Goal: Task Accomplishment & Management: Complete application form

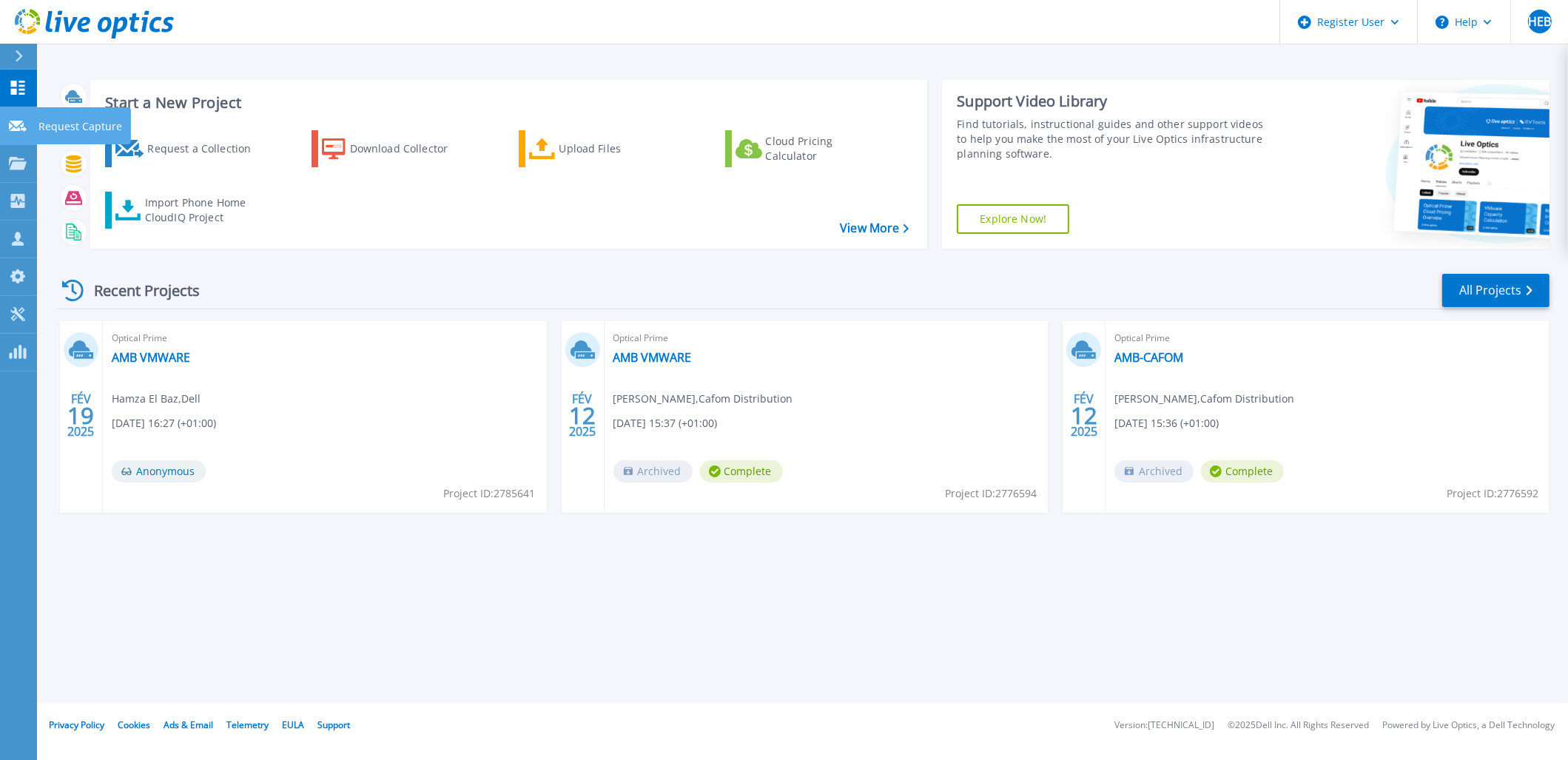
click at [93, 131] on p "Request Capture" at bounding box center [80, 126] width 84 height 38
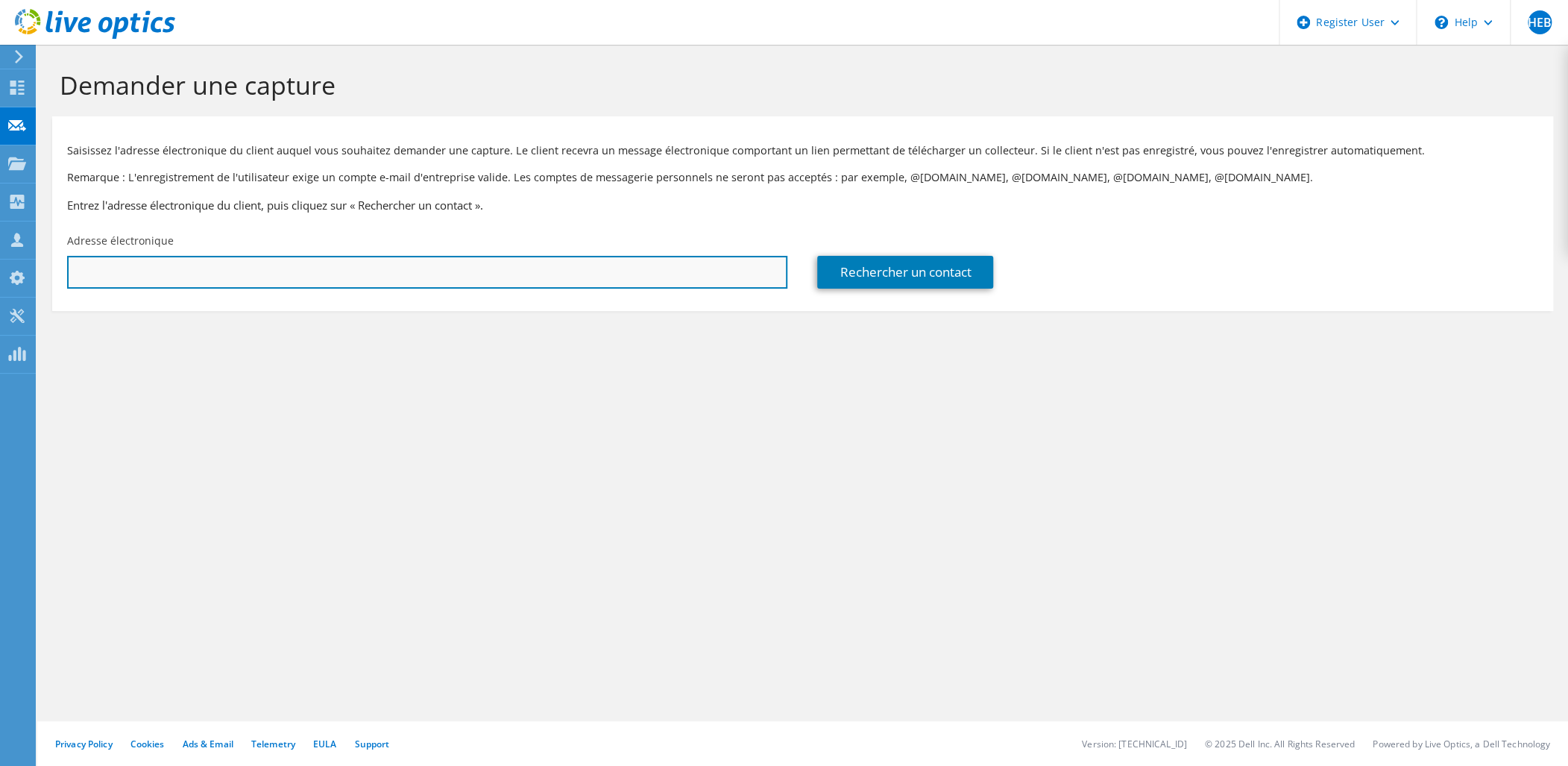
click at [432, 285] on input "text" at bounding box center [427, 272] width 720 height 32
paste input "florian.juillien@aduneo.com"
type input "florian.juillien@aduneo.com"
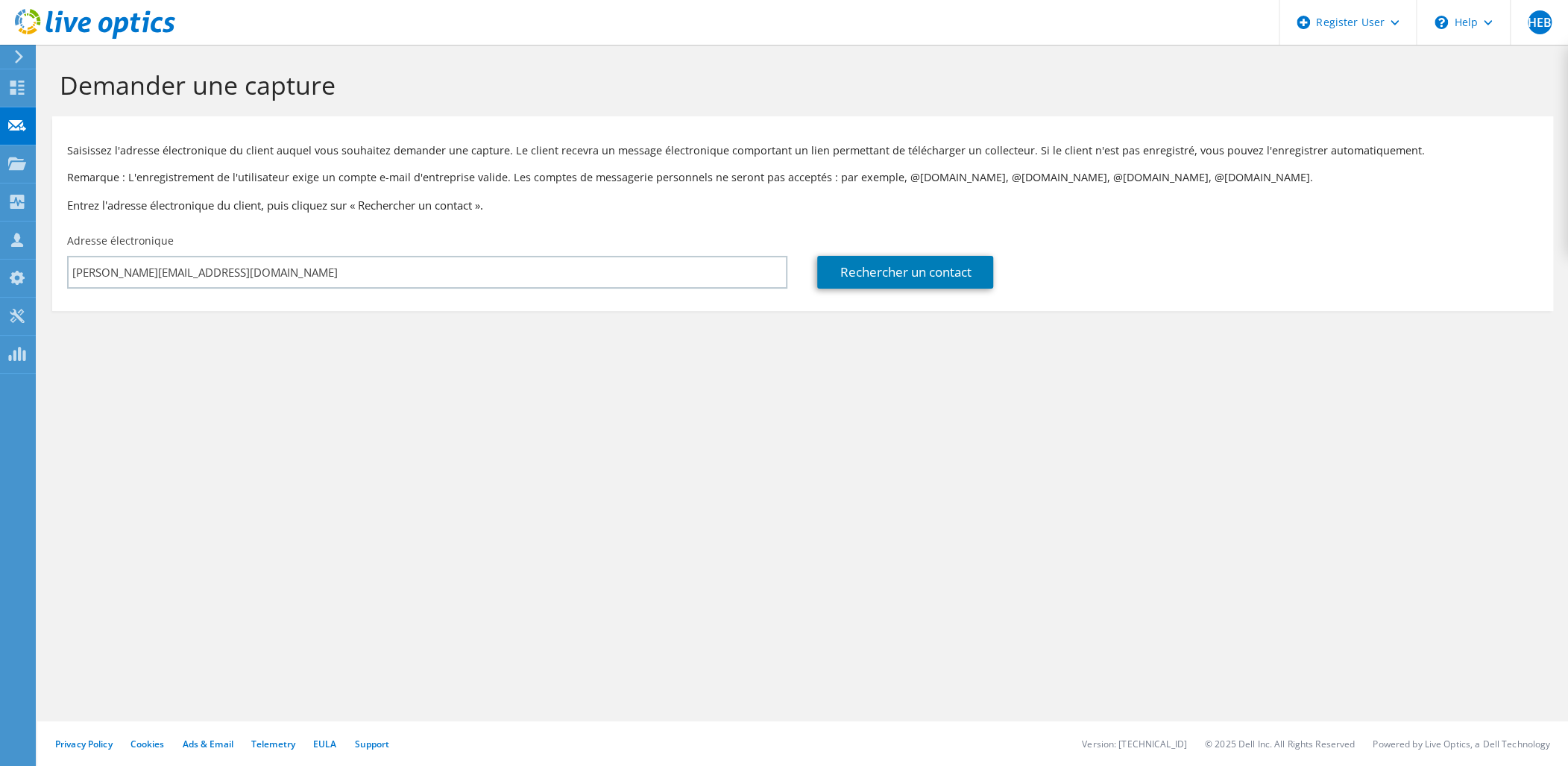
click at [576, 361] on section "Demander une capture Saisissez l'adresse électronique du client auquel vous sou…" at bounding box center [802, 215] width 1531 height 341
click at [910, 273] on link "Rechercher un contact" at bounding box center [905, 272] width 176 height 32
type input "ADUNEO"
type input "Juillien"
type input "Florian"
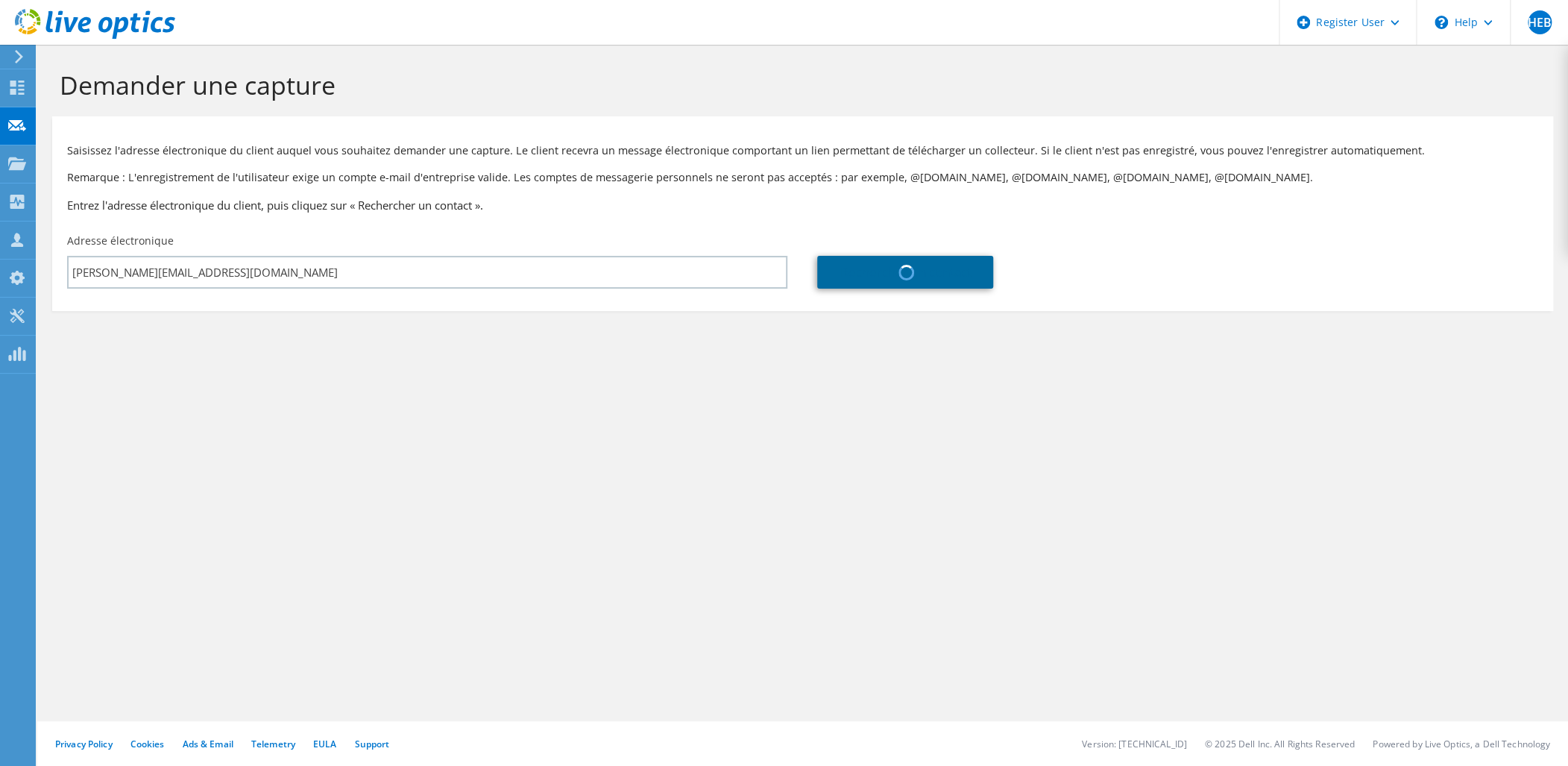
type input "[GEOGRAPHIC_DATA]"
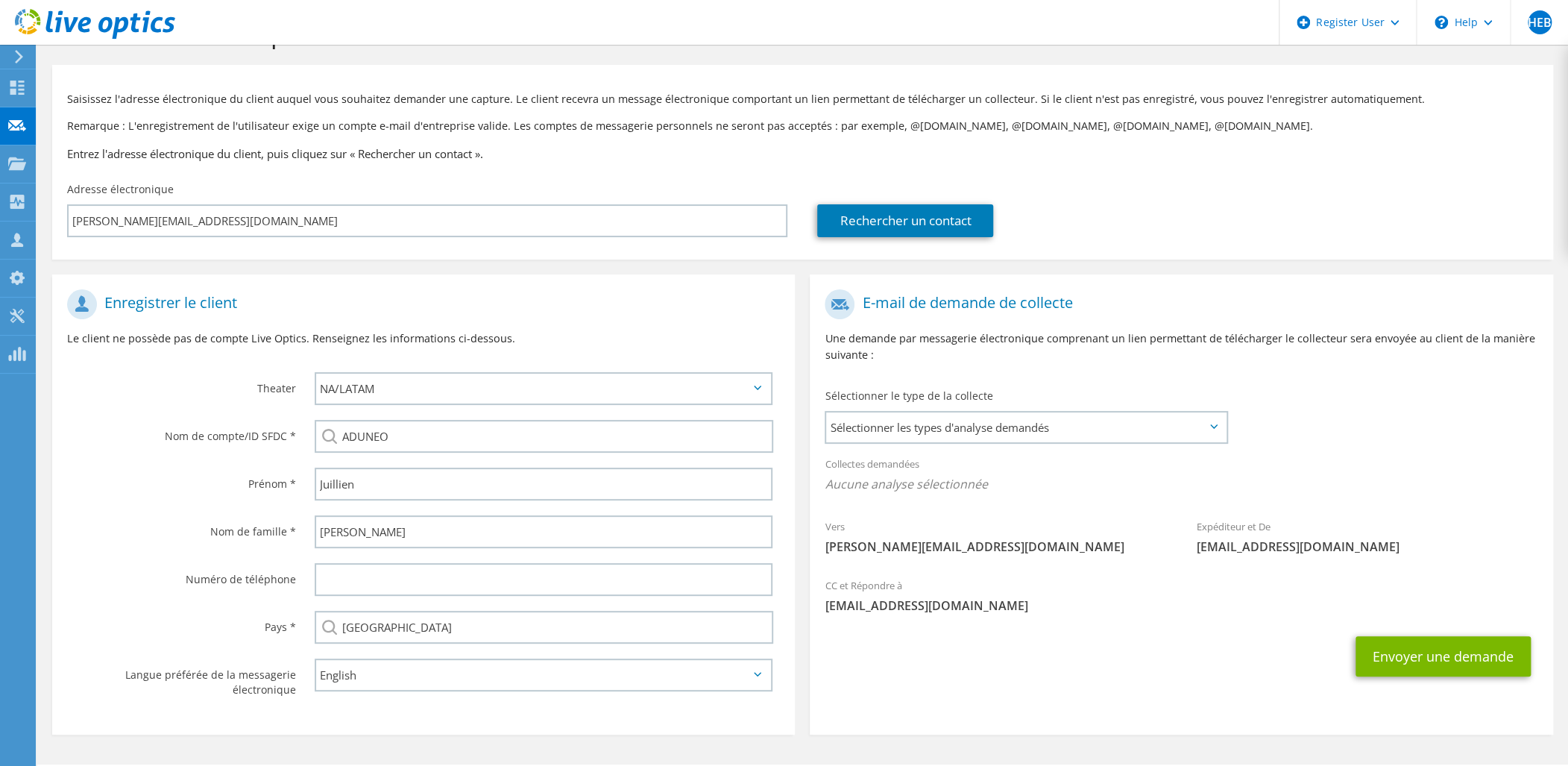
scroll to position [76, 0]
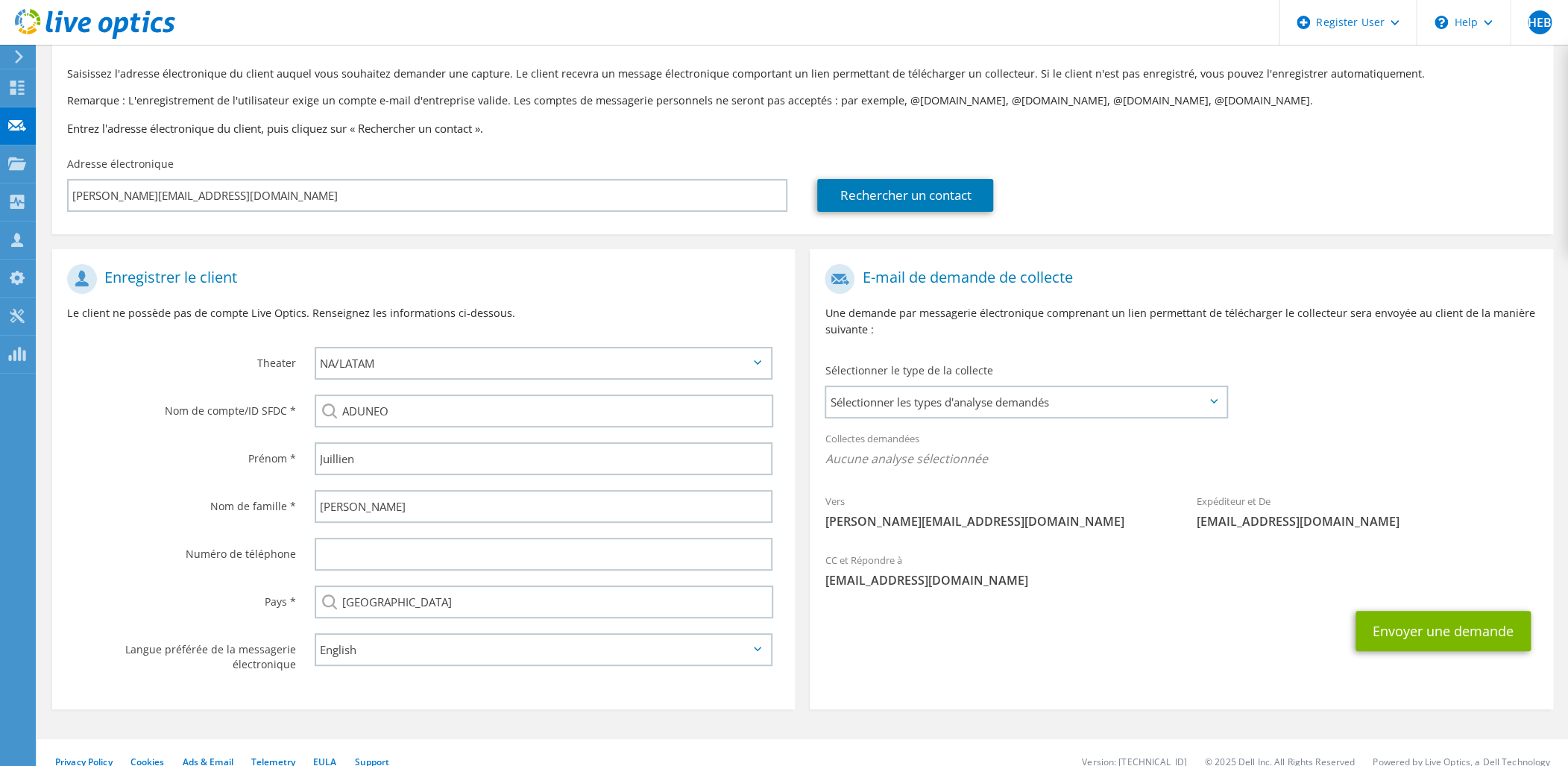
click at [754, 361] on icon at bounding box center [757, 362] width 7 height 4
click at [755, 361] on icon at bounding box center [757, 362] width 7 height 4
click at [756, 362] on icon at bounding box center [757, 362] width 7 height 4
click at [544, 352] on select "APJ EMEA NA/LATAM" at bounding box center [543, 363] width 458 height 32
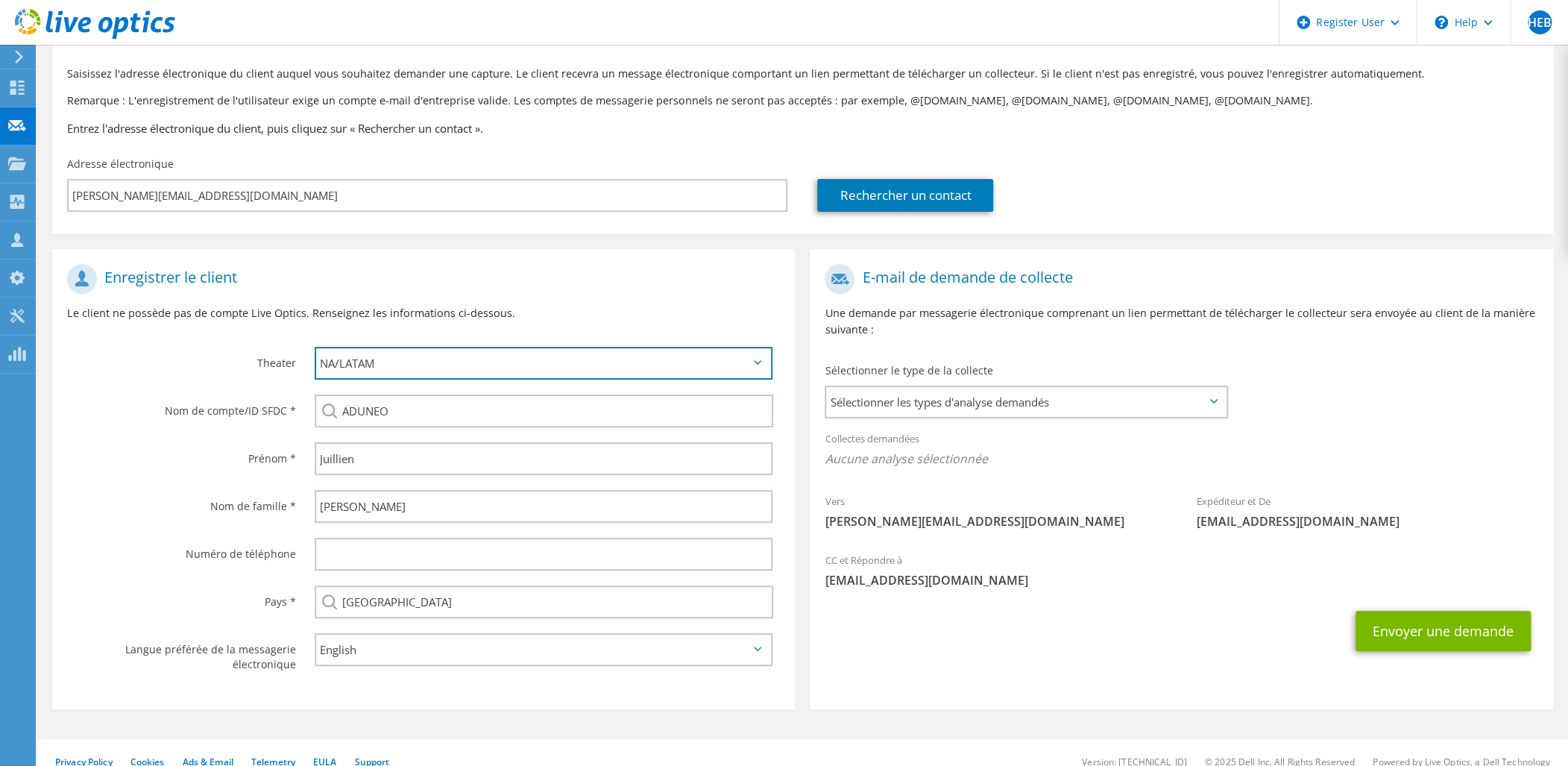
select select "2"
click at [315, 347] on select "APJ EMEA NA/LATAM" at bounding box center [543, 363] width 458 height 32
click at [757, 646] on icon at bounding box center [757, 648] width 7 height 4
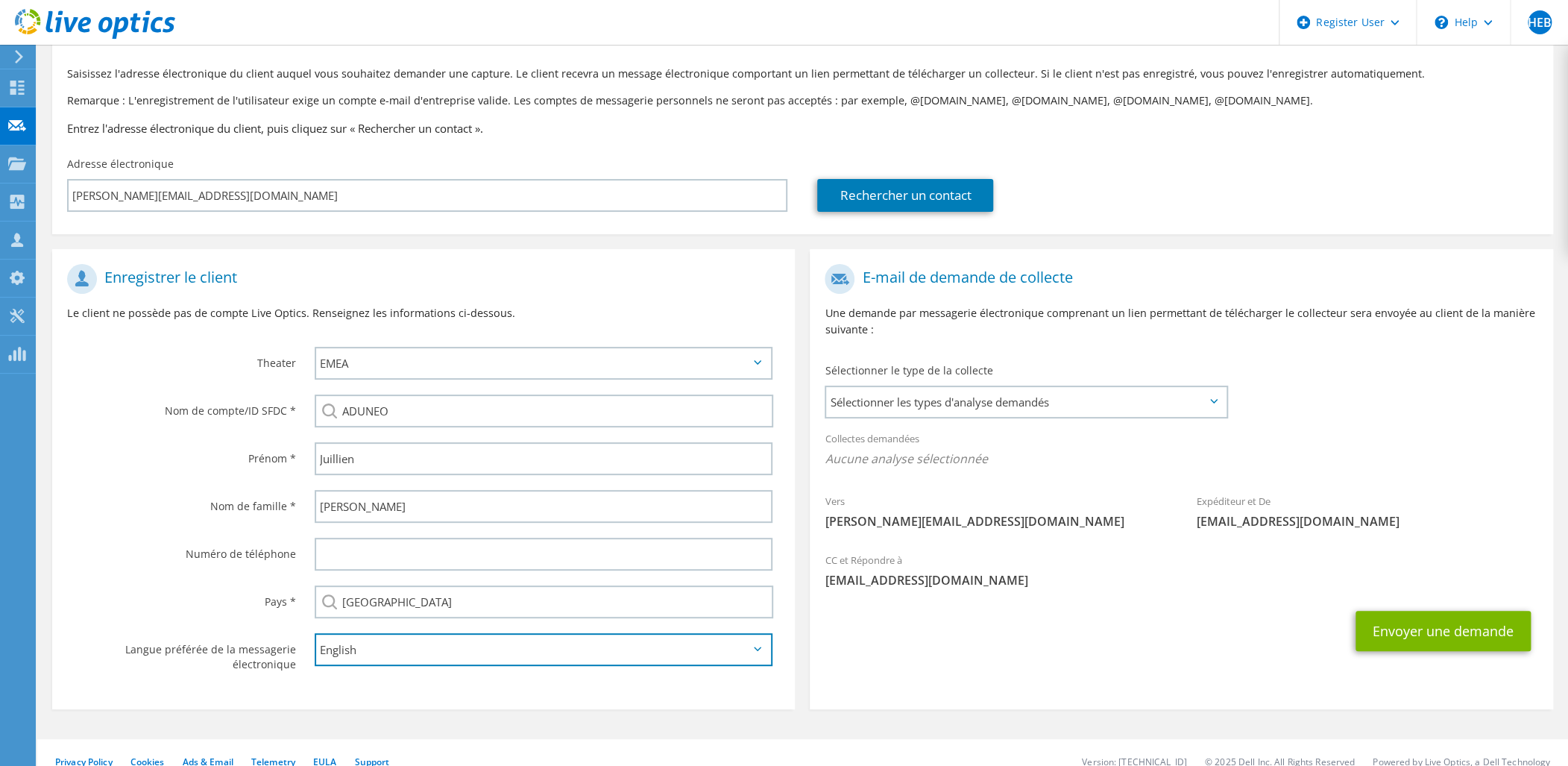
click at [744, 644] on select "English Deutsch Español Français Italiano Polski Português Русский 한국어 中文 日本語" at bounding box center [543, 649] width 458 height 32
select select "fr-FR"
click at [315, 633] on select "English Deutsch Español Français Italiano Polski Português Русский 한국어 中文 日本語" at bounding box center [543, 649] width 458 height 32
click at [1100, 404] on span "Sélectionner les types d'analyse demandés" at bounding box center [1026, 401] width 400 height 30
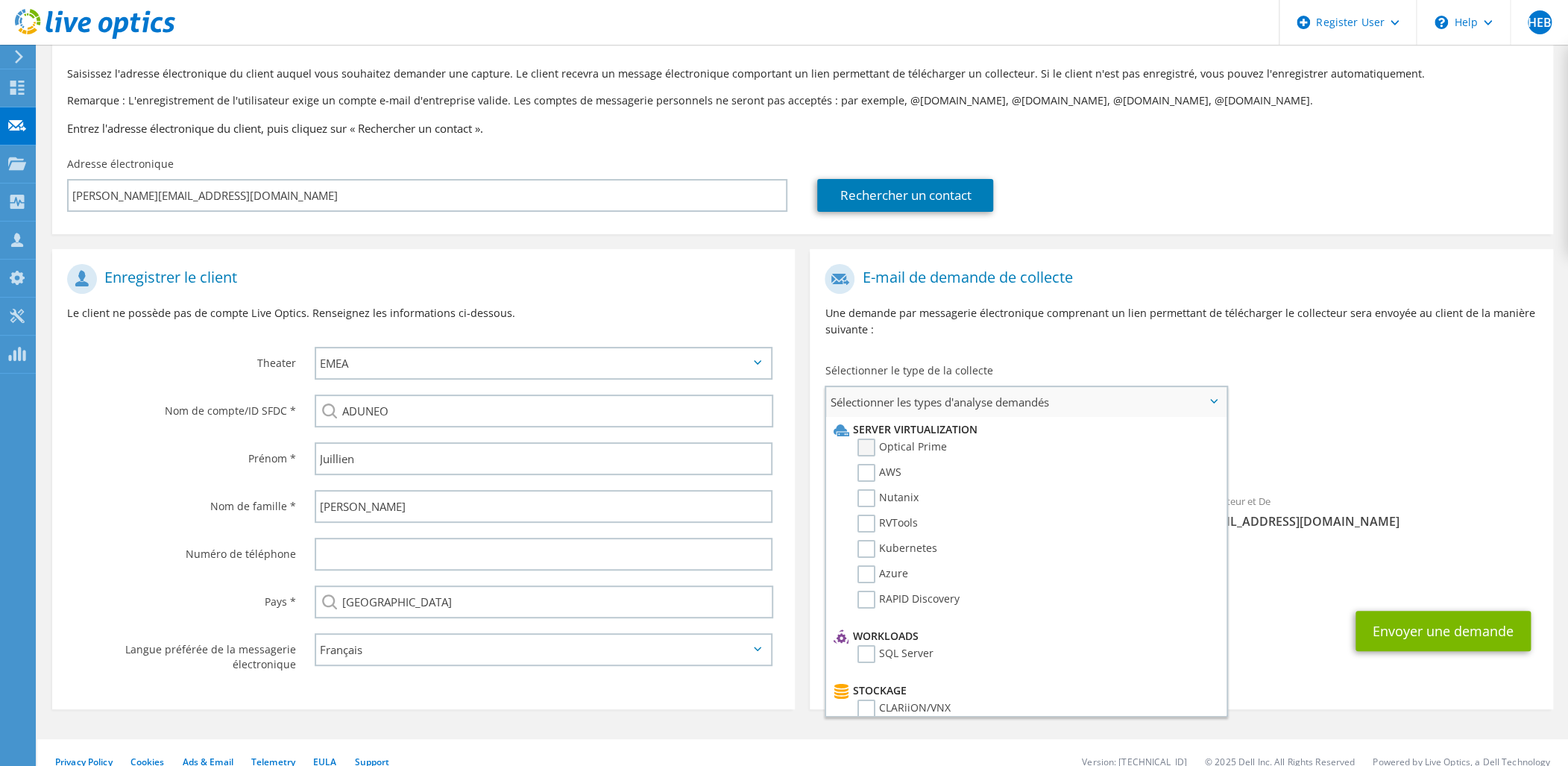
click at [861, 443] on label "Optical Prime" at bounding box center [903, 448] width 90 height 18
click at [0, 0] on input "Optical Prime" at bounding box center [0, 0] width 0 height 0
click at [1392, 434] on div "Collectes demandées Aucune analyse sélectionnée Optical Prime" at bounding box center [1181, 452] width 743 height 59
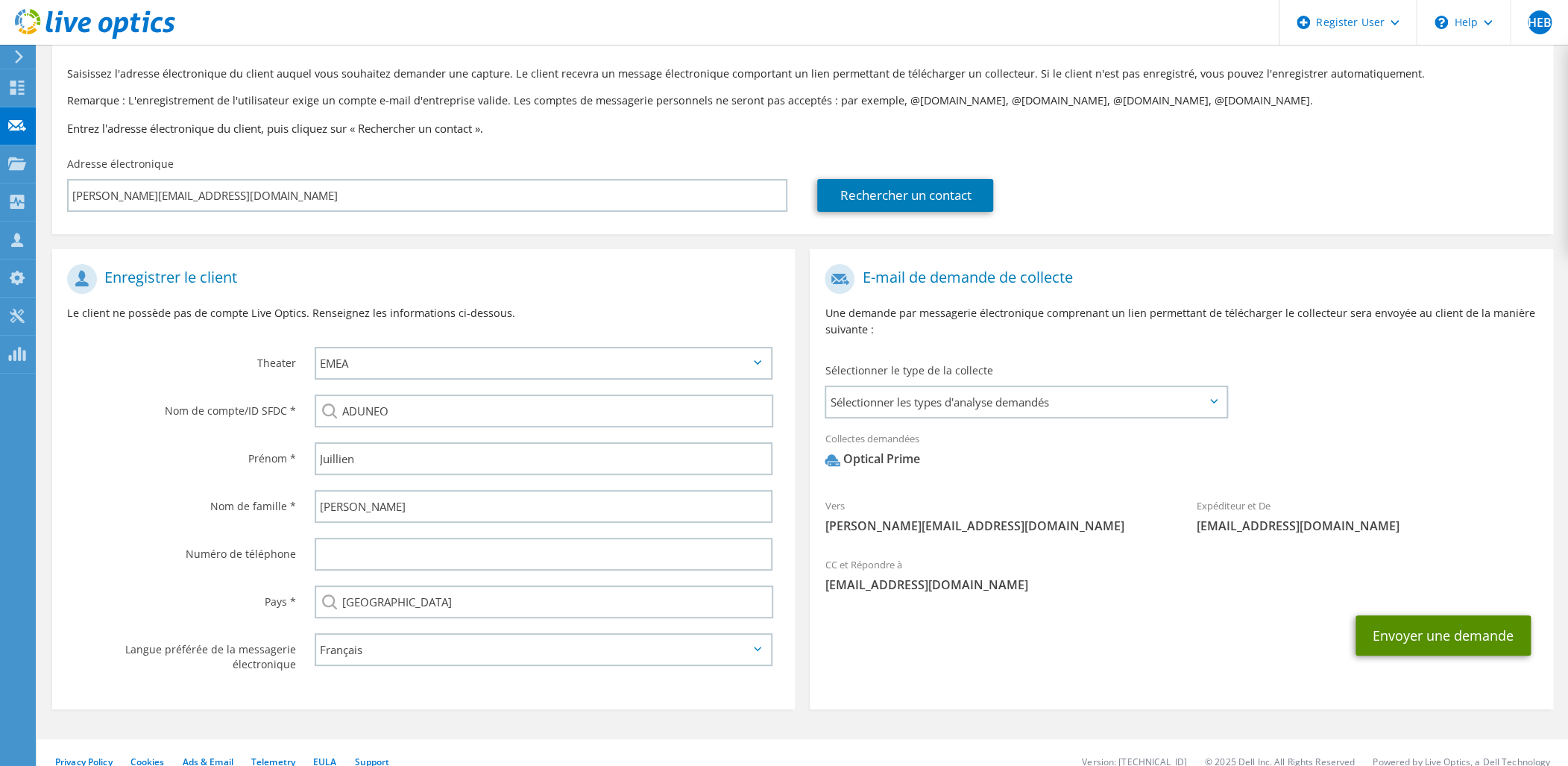
click at [1449, 643] on button "Envoyer une demande" at bounding box center [1443, 635] width 175 height 40
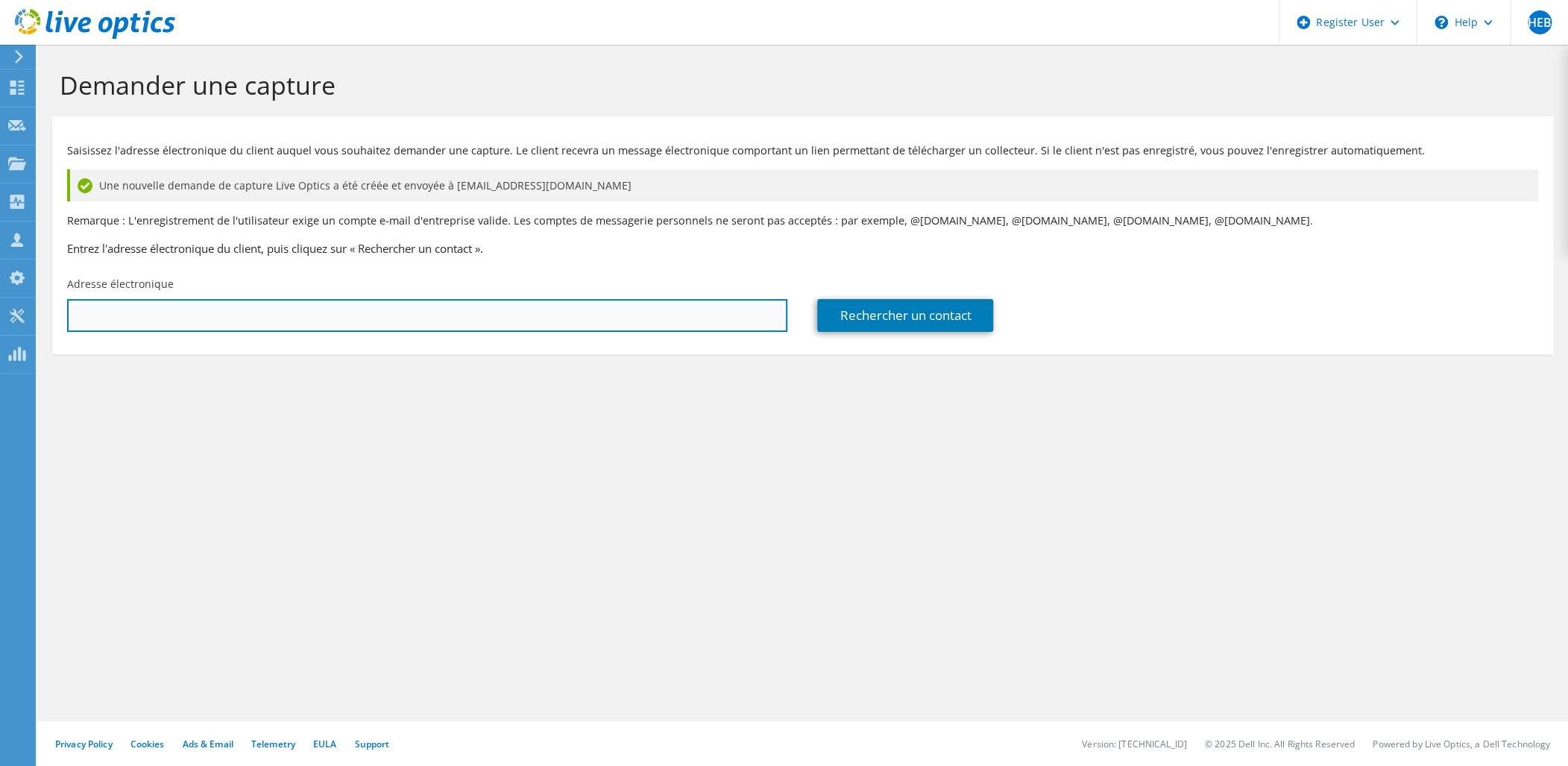
click at [223, 326] on input "text" at bounding box center [427, 316] width 720 height 32
click at [334, 317] on input "text" at bounding box center [427, 316] width 720 height 32
paste input "florian.juillien@aduneo.com"
type input "florian.juillien@aduneo.com"
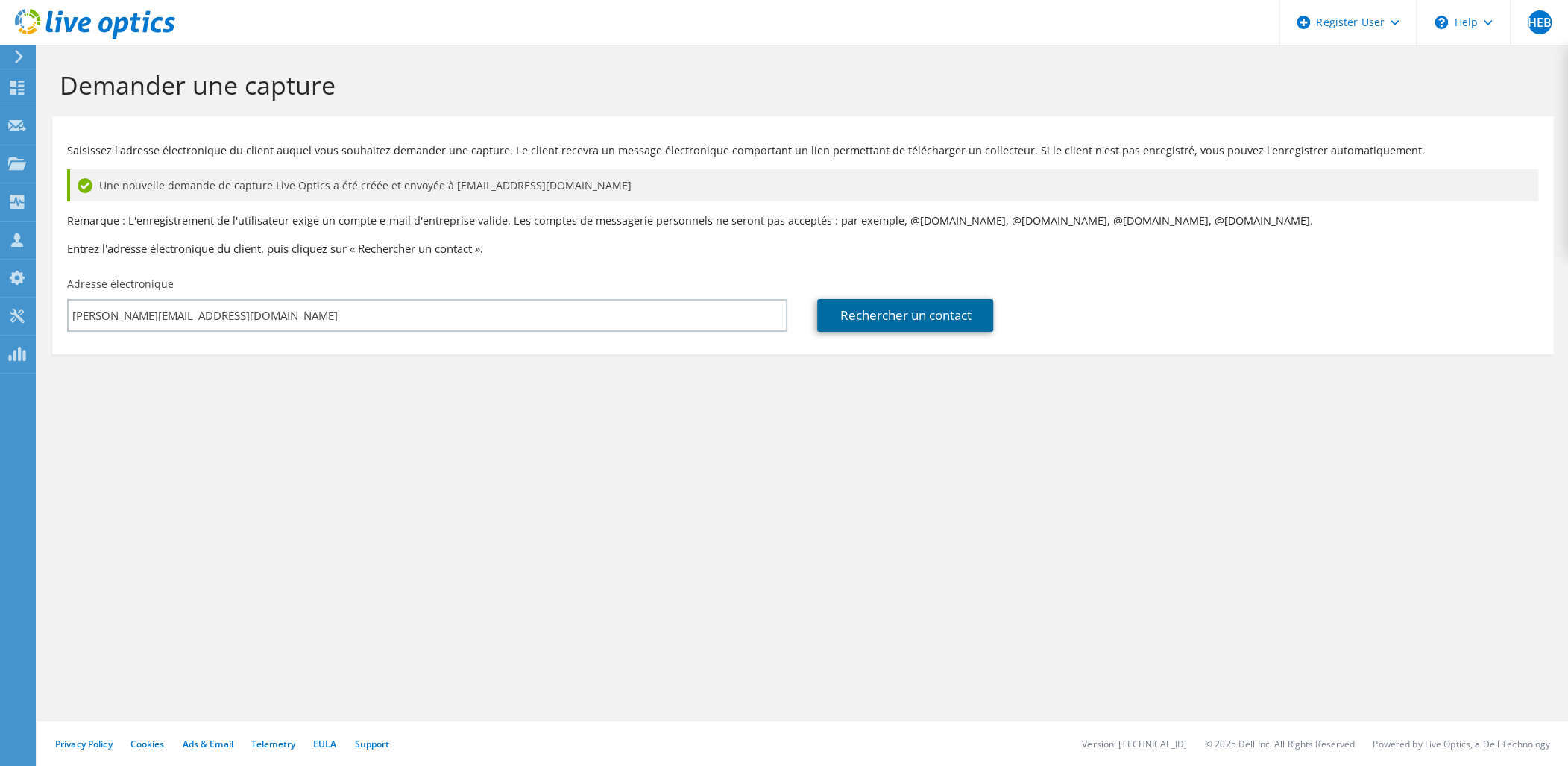
click at [913, 316] on link "Rechercher un contact" at bounding box center [905, 316] width 176 height 32
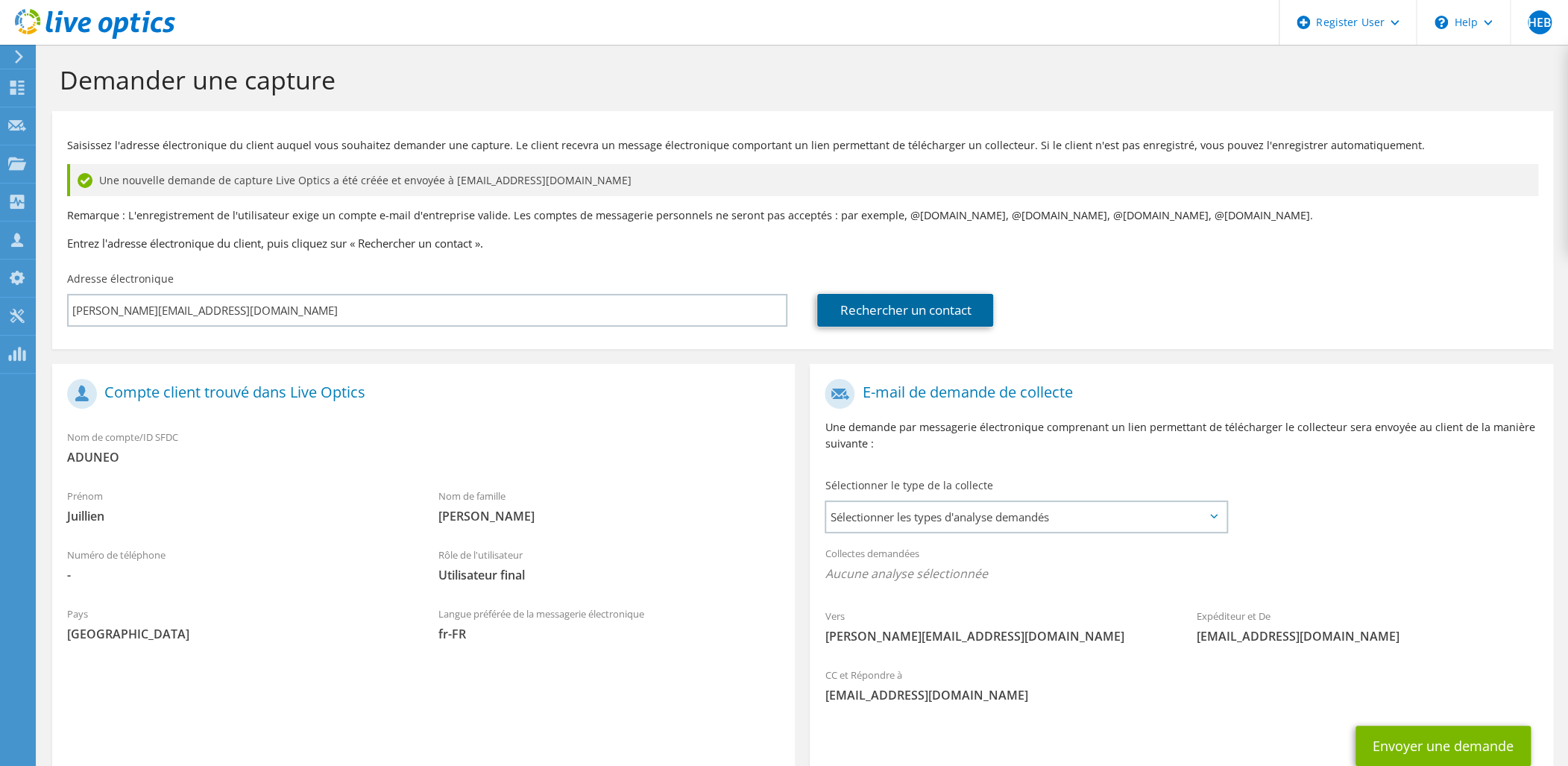
scroll to position [110, 0]
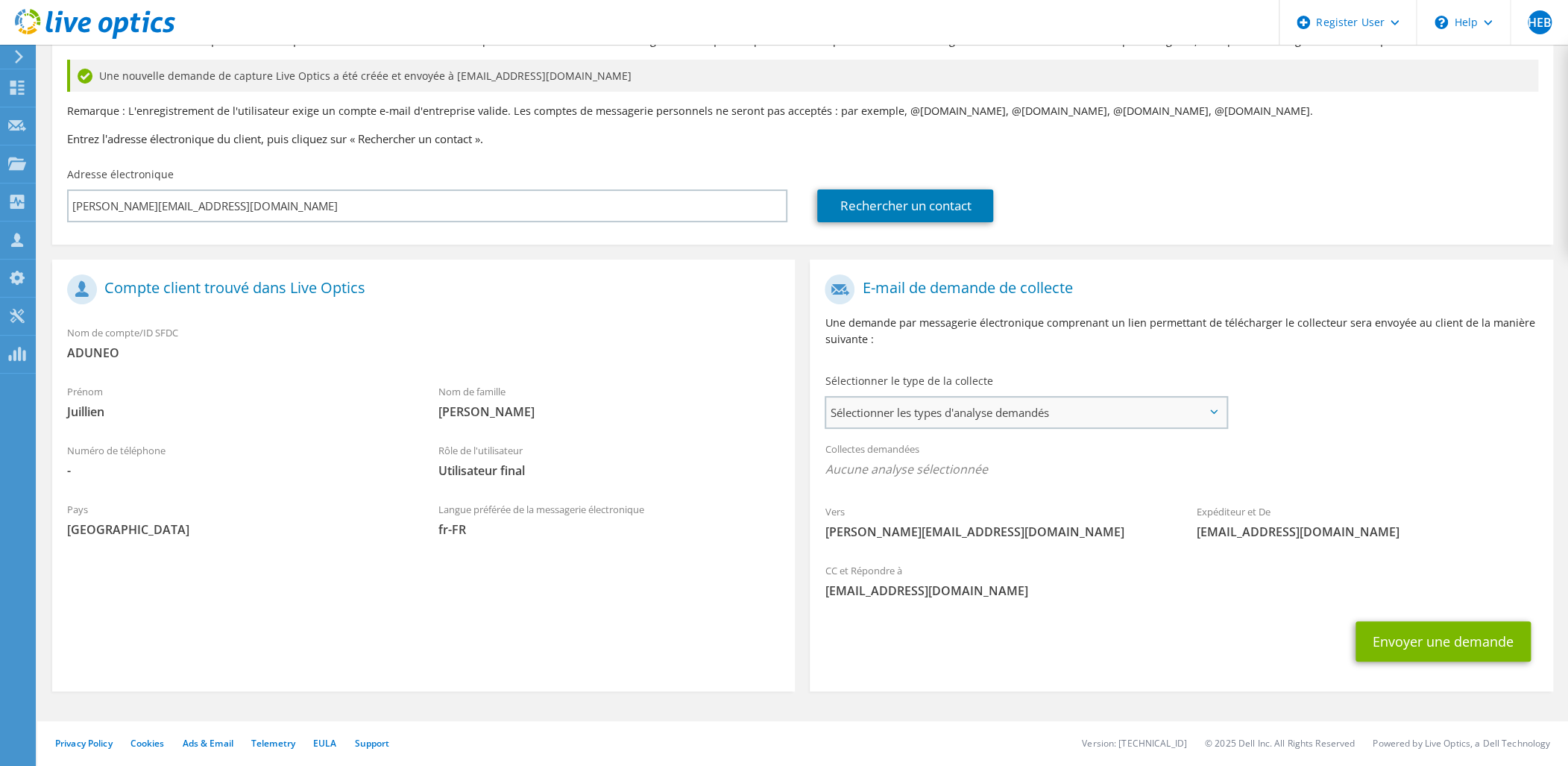
click at [1068, 421] on span "Sélectionner les types d'analyse demandés" at bounding box center [1026, 412] width 400 height 30
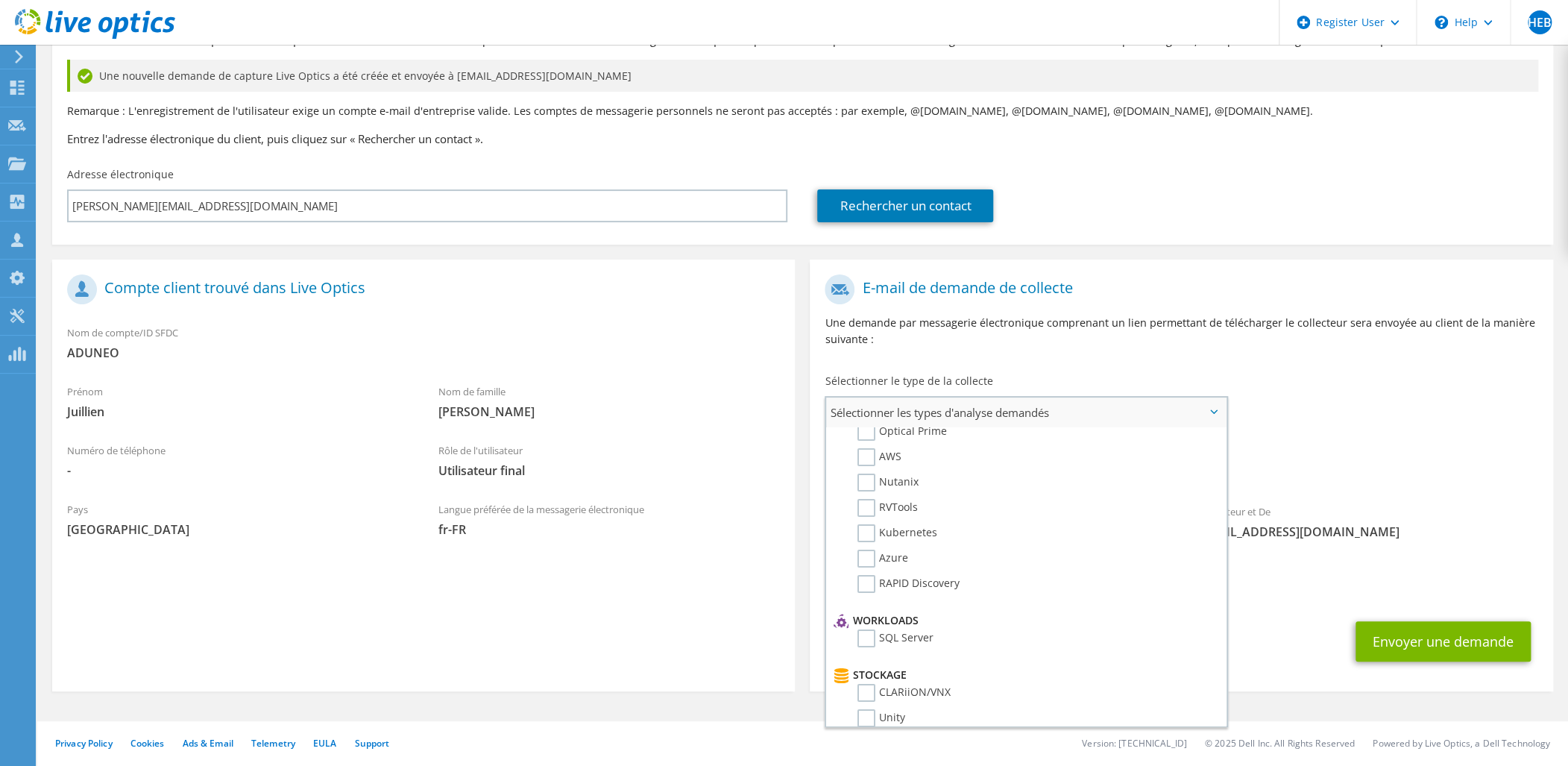
scroll to position [0, 0]
click at [862, 532] on label "RVTools" at bounding box center [887, 534] width 60 height 18
click at [0, 0] on input "RVTools" at bounding box center [0, 0] width 0 height 0
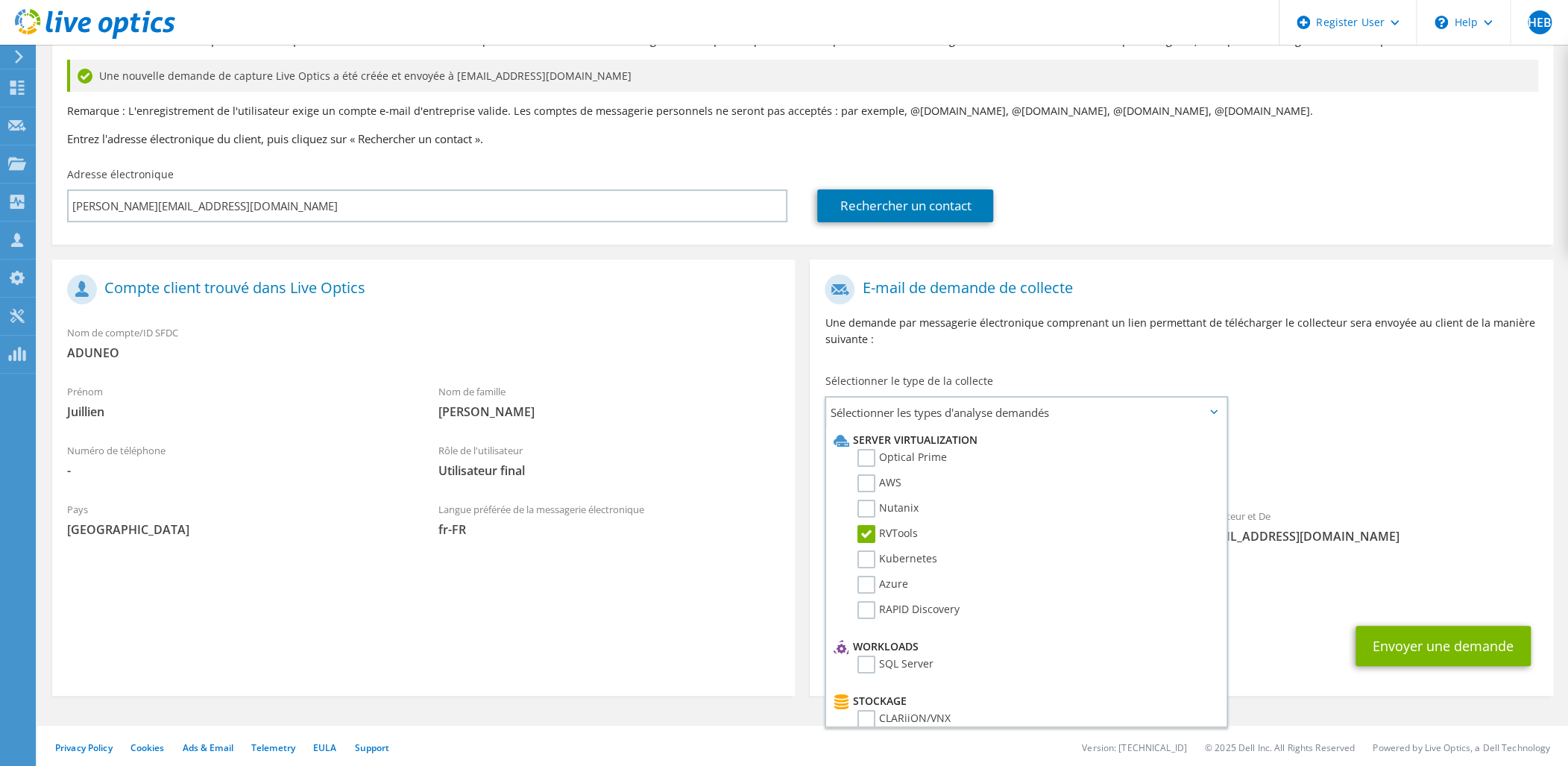
click at [1248, 404] on div "Vers florian.juillien@aduneo.com Expéditeur et De liveoptics@liveoptics.com" at bounding box center [1181, 413] width 743 height 292
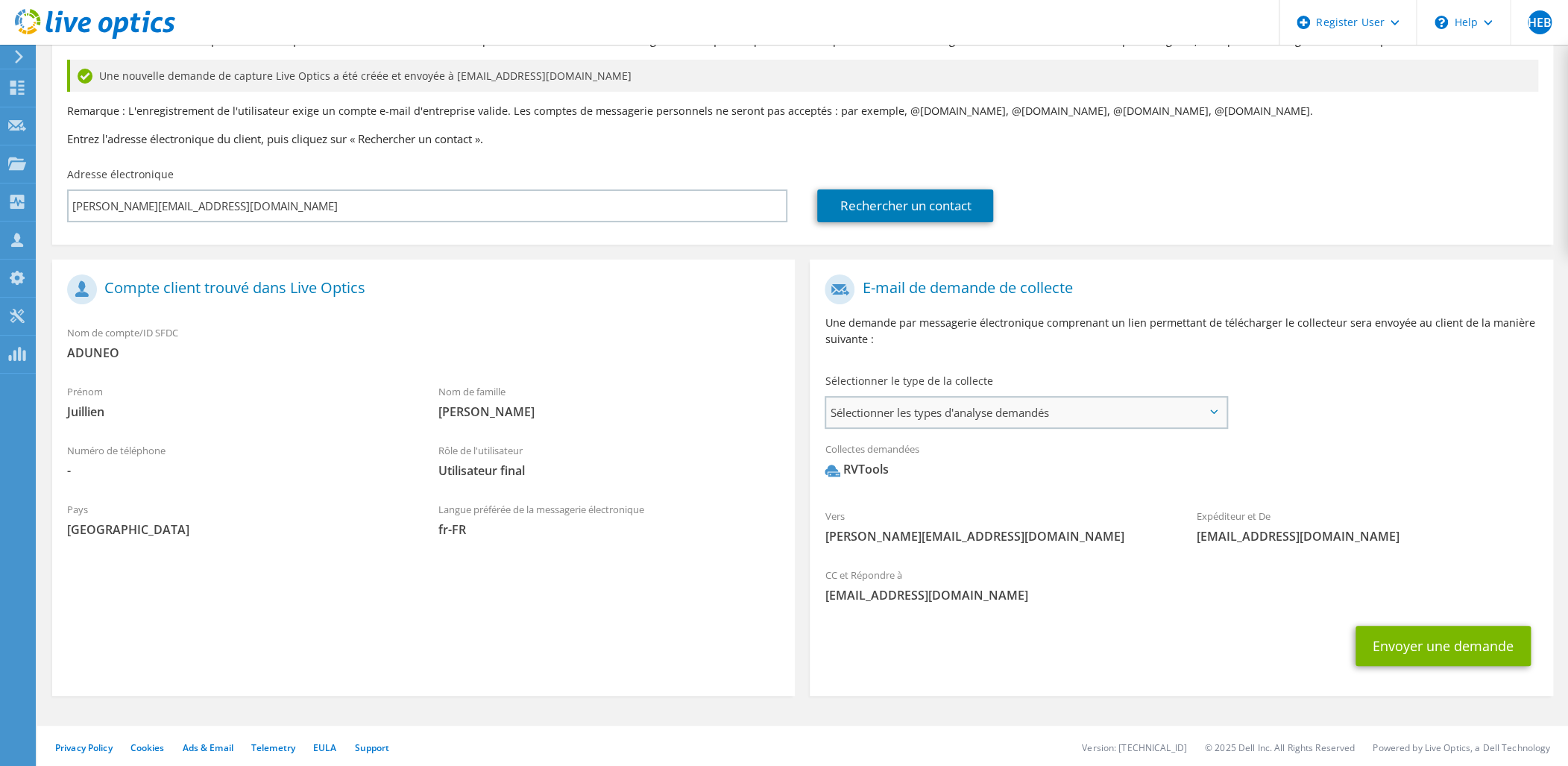
click at [1214, 406] on span "Sélectionner les types d'analyse demandés" at bounding box center [1026, 412] width 400 height 30
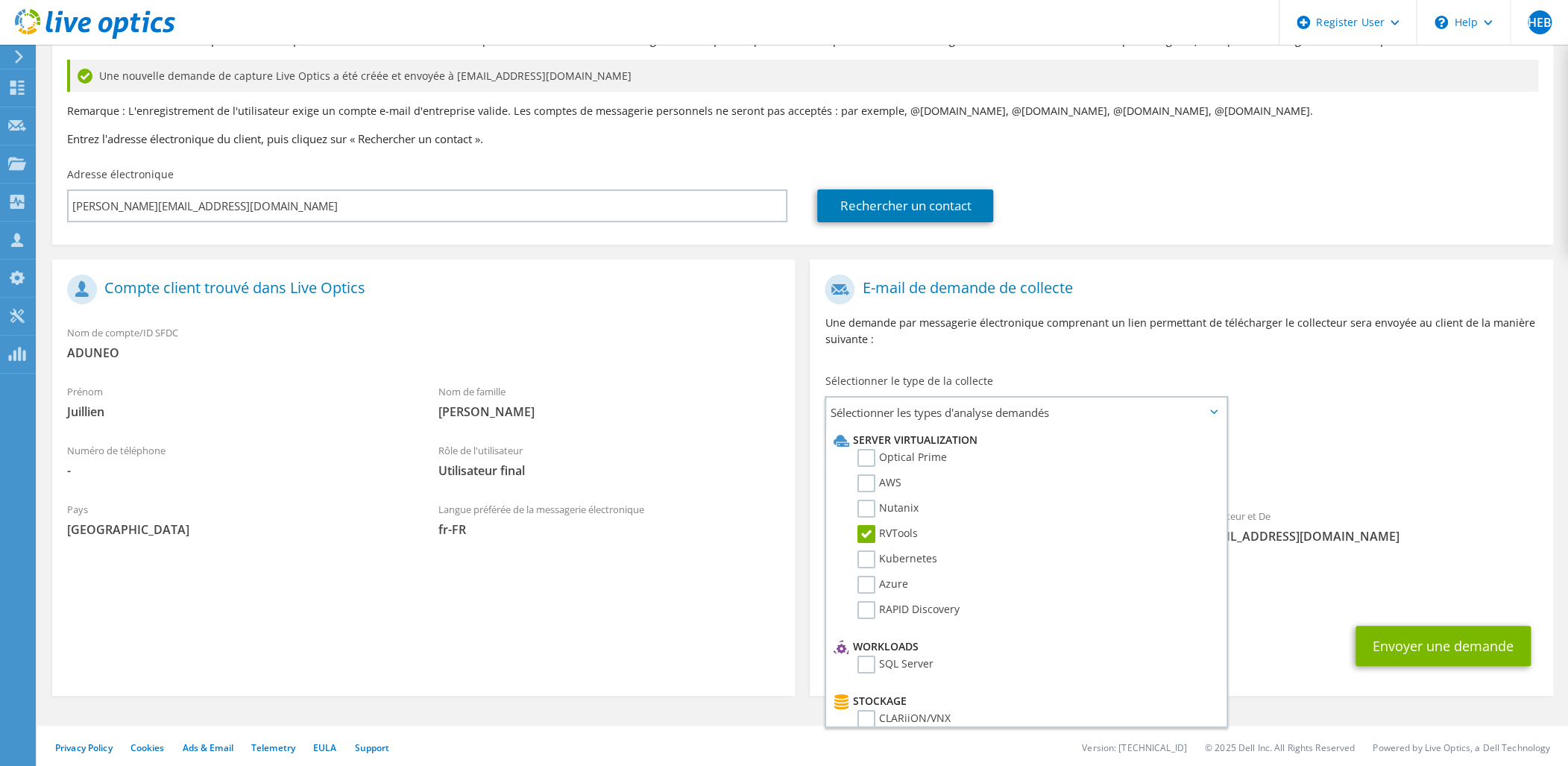
click at [1340, 429] on div "Vers florian.juillien@aduneo.com Expéditeur et De liveoptics@liveoptics.com" at bounding box center [1181, 413] width 743 height 292
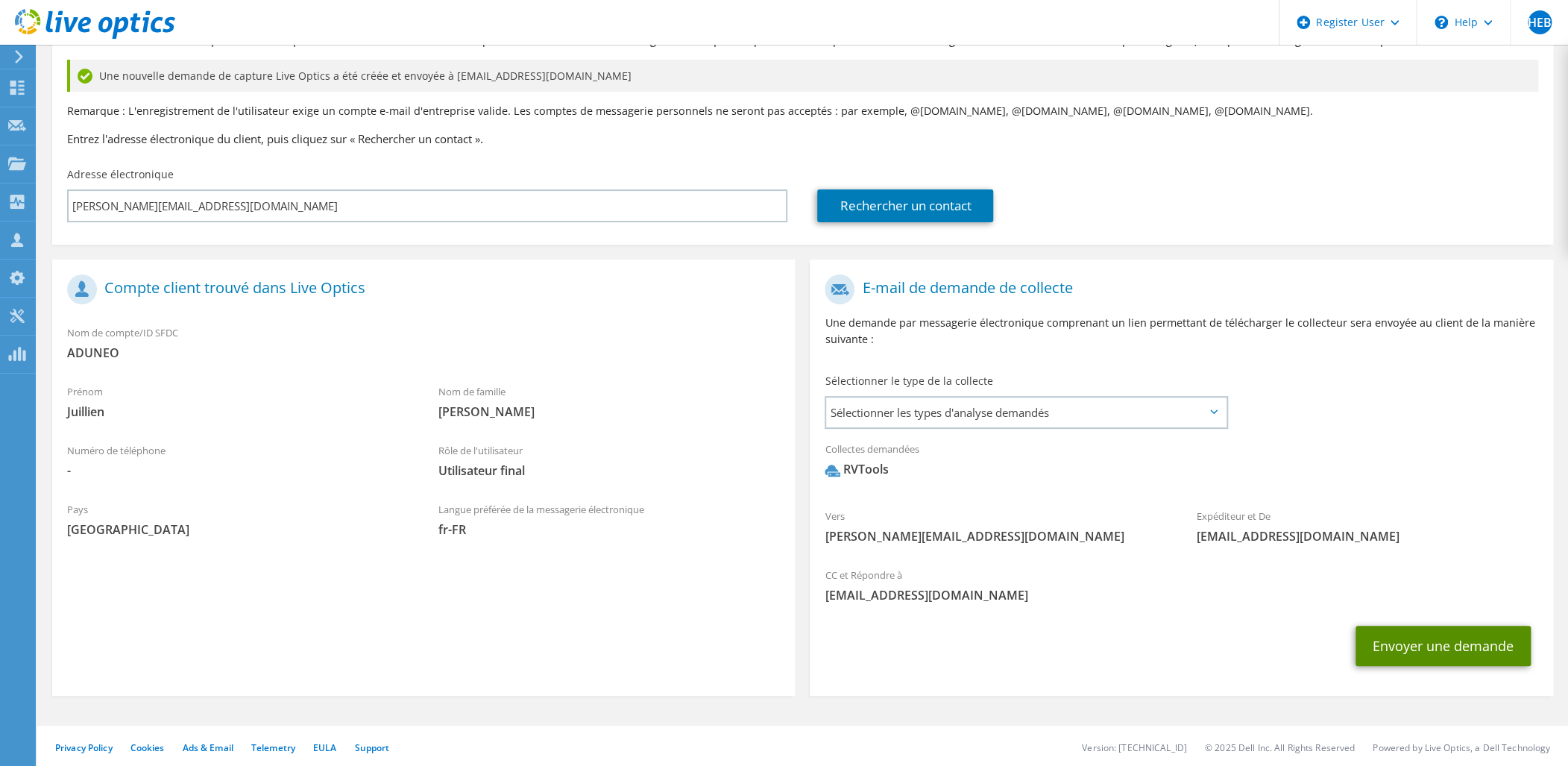
drag, startPoint x: 1469, startPoint y: 653, endPoint x: 1462, endPoint y: 647, distance: 9.2
click at [1470, 653] on button "Envoyer une demande" at bounding box center [1443, 646] width 175 height 40
